Goal: Book appointment/travel/reservation

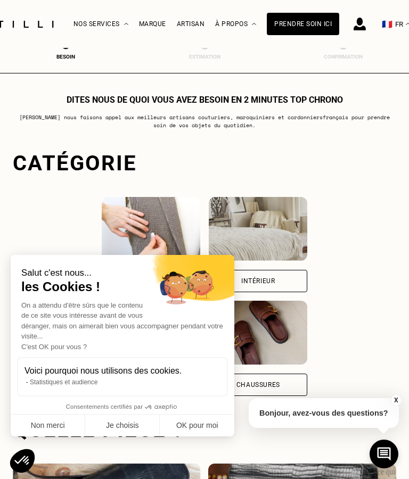
scroll to position [328, 0]
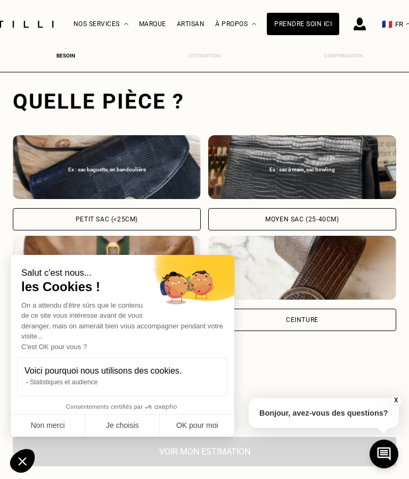
click at [70, 429] on button "Non merci" at bounding box center [48, 425] width 74 height 22
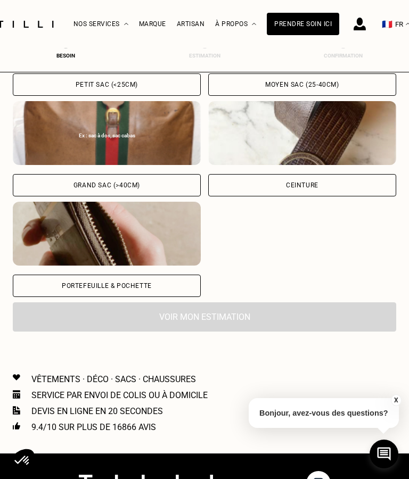
scroll to position [466, 0]
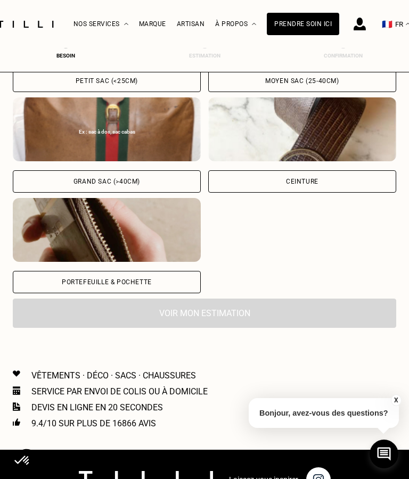
click at [143, 380] on p "Vêtements · Déco · Sacs · Chaussures" at bounding box center [113, 375] width 164 height 10
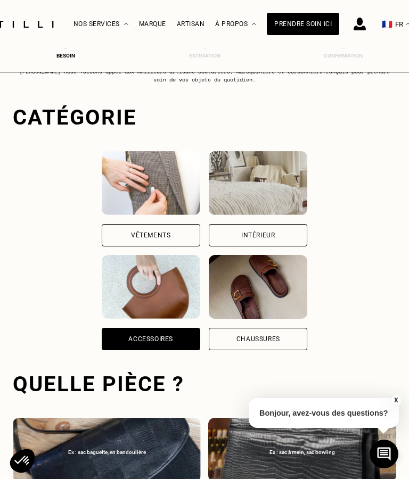
scroll to position [89, 0]
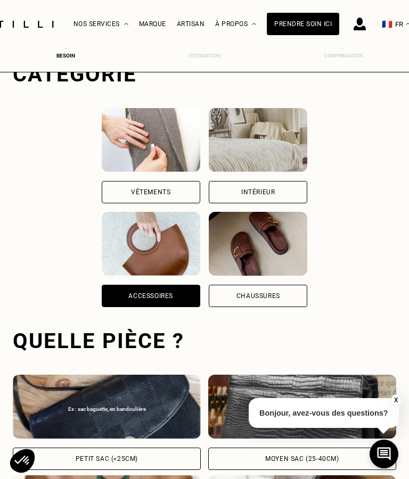
click at [131, 195] on div "Vêtements" at bounding box center [150, 192] width 39 height 6
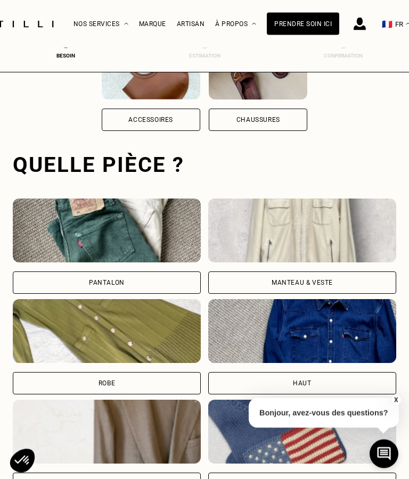
scroll to position [328, 0]
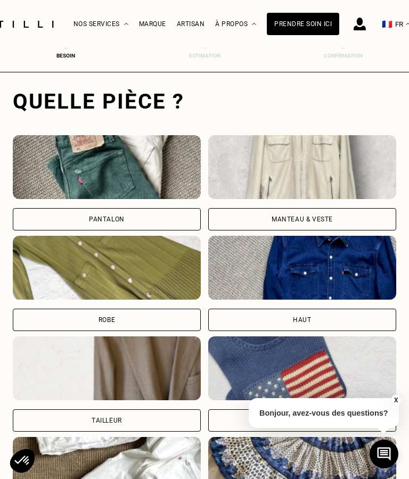
click at [351, 225] on div "Manteau & Veste" at bounding box center [302, 219] width 188 height 22
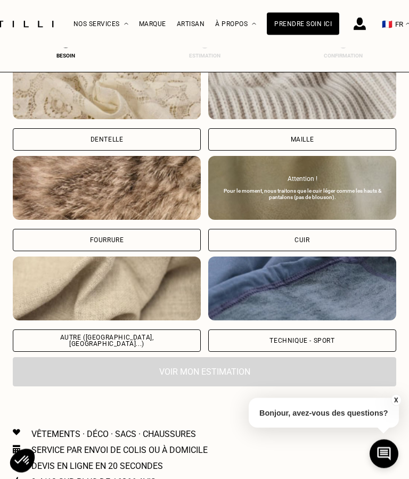
scroll to position [1219, 0]
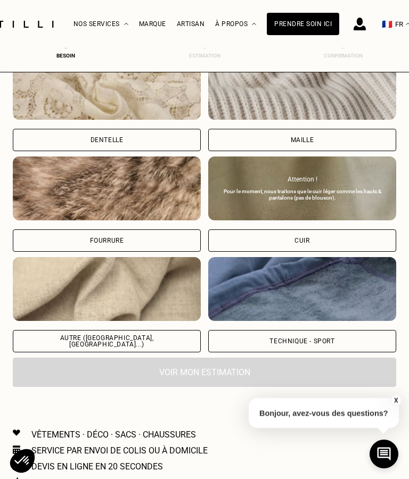
click at [329, 246] on div "Cuir" at bounding box center [302, 240] width 188 height 22
select select "FR"
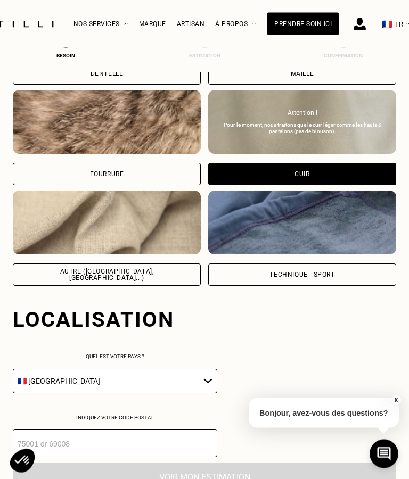
scroll to position [1505, 0]
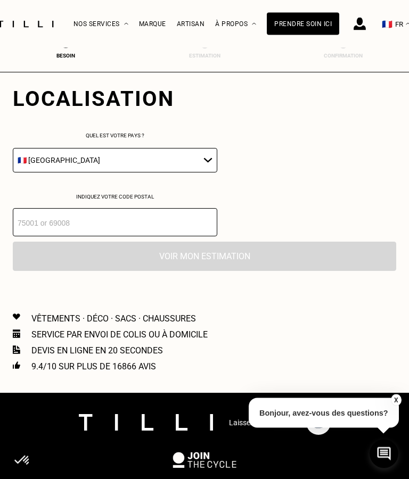
click at [97, 237] on input "number" at bounding box center [115, 223] width 204 height 28
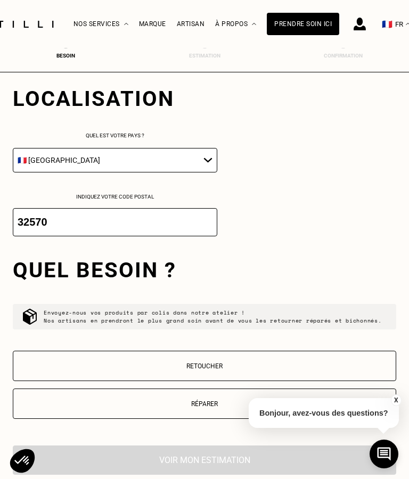
scroll to position [1515, 0]
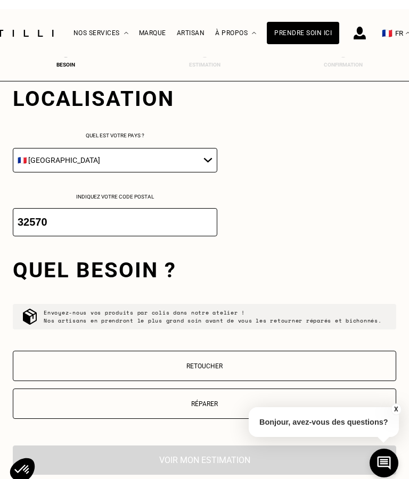
click at [152, 199] on input "32570" at bounding box center [115, 213] width 204 height 28
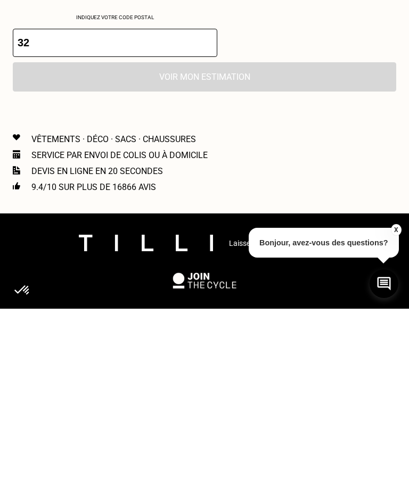
type input "3"
type input "1"
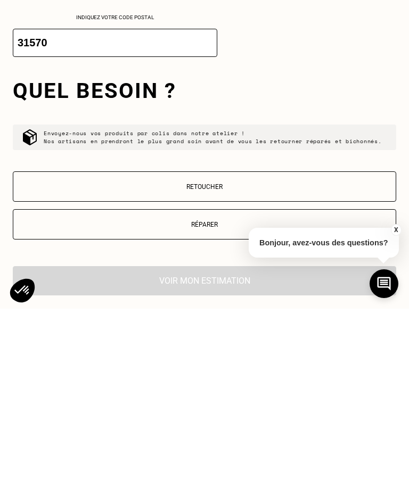
type input "31570"
click at [395, 394] on button "X" at bounding box center [395, 400] width 11 height 12
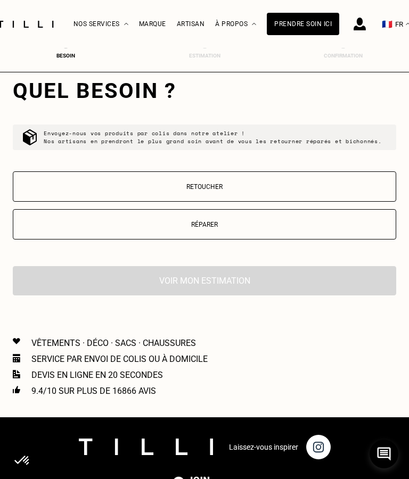
click at [256, 239] on button "Réparer" at bounding box center [204, 224] width 383 height 30
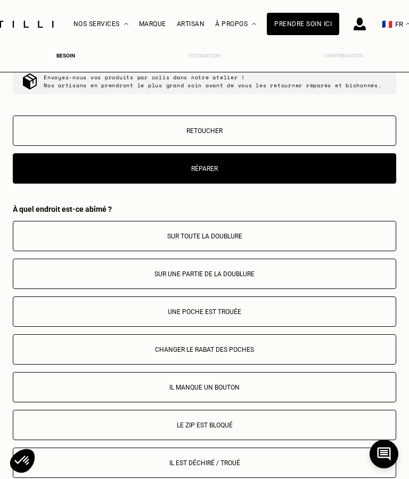
scroll to position [1736, 0]
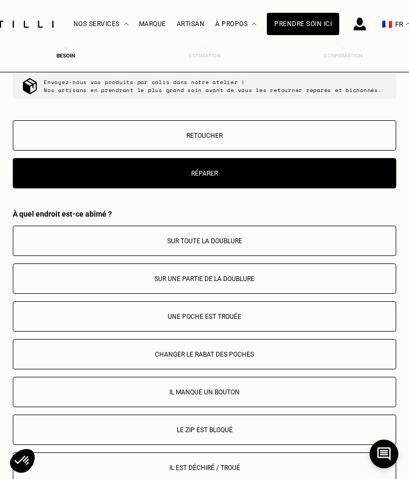
click at [215, 139] on p "Retoucher" at bounding box center [204, 135] width 371 height 7
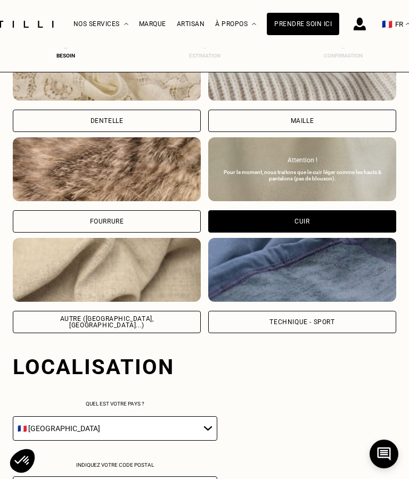
scroll to position [1237, 0]
